Goal: Task Accomplishment & Management: Manage account settings

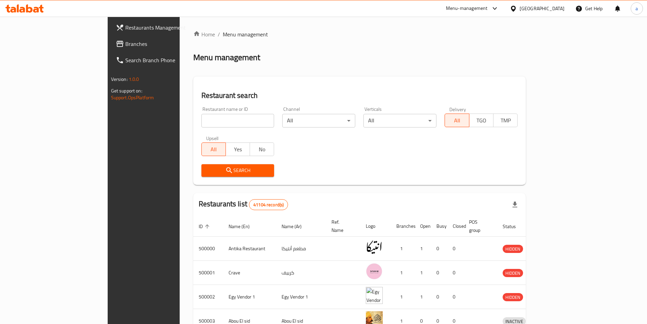
click at [551, 14] on div "[GEOGRAPHIC_DATA]" at bounding box center [537, 8] width 66 height 16
click at [519, 9] on div at bounding box center [515, 8] width 10 height 7
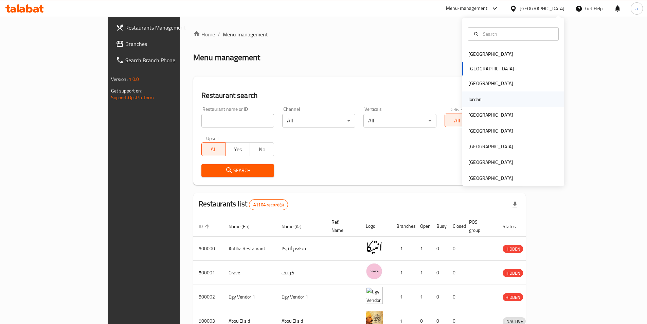
click at [485, 103] on div "Jordan" at bounding box center [513, 99] width 102 height 16
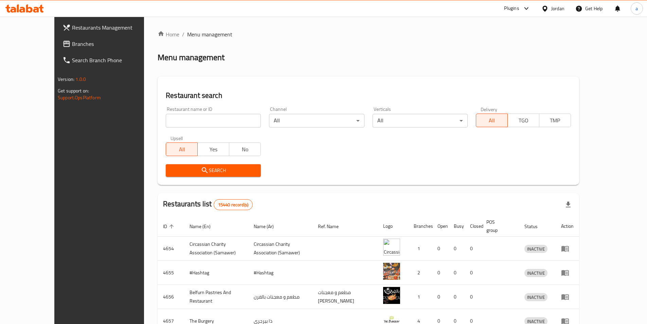
click at [72, 42] on span "Branches" at bounding box center [114, 44] width 85 height 8
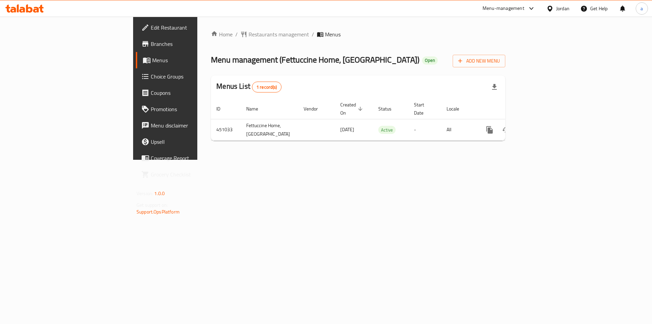
click at [151, 24] on span "Edit Restaurant" at bounding box center [194, 27] width 86 height 8
